Goal: Entertainment & Leisure: Browse casually

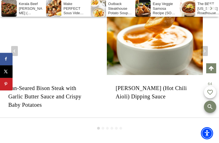
scroll to position [5631, 0]
